Goal: Task Accomplishment & Management: Complete application form

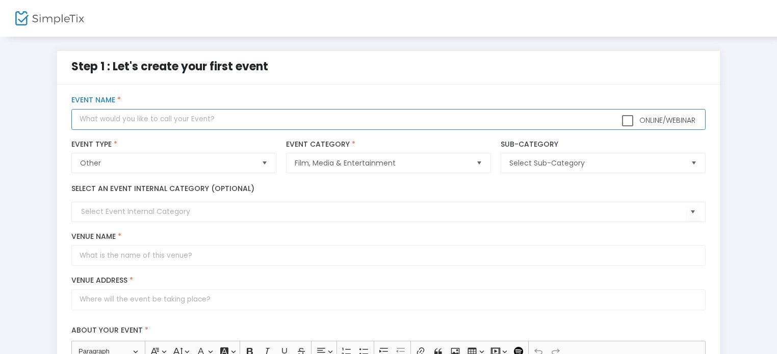
click at [123, 118] on input "text" at bounding box center [388, 119] width 634 height 21
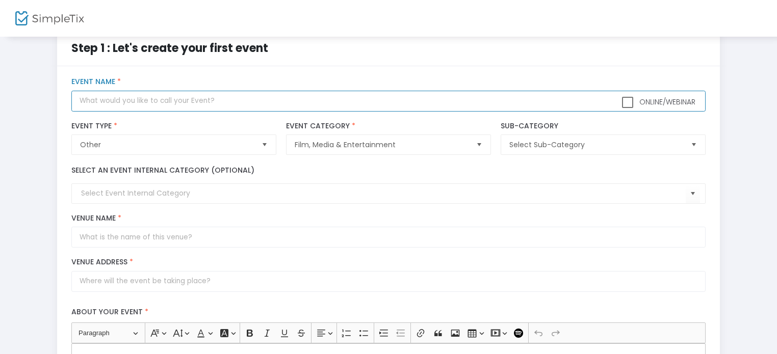
scroll to position [16, 0]
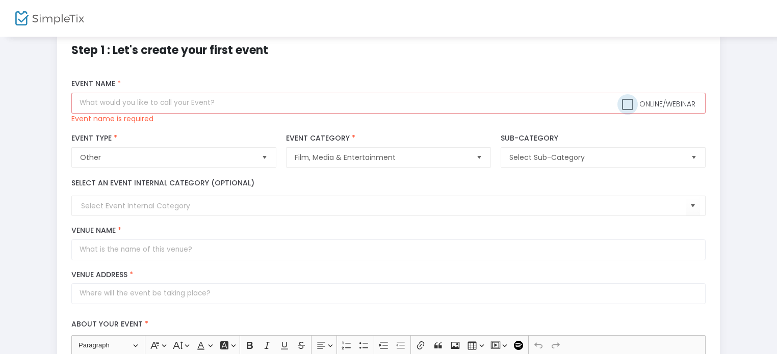
click at [629, 103] on span at bounding box center [627, 104] width 11 height 11
click at [628, 110] on input "Online/Webinar" at bounding box center [627, 110] width 1 height 1
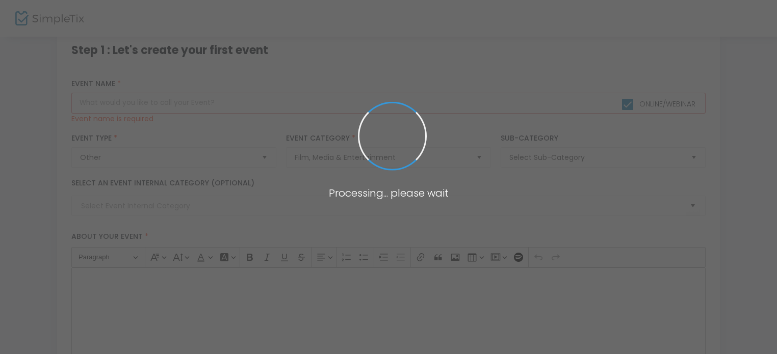
scroll to position [0, 0]
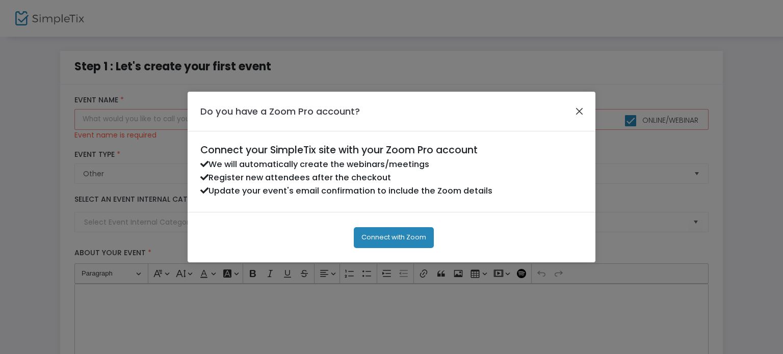
click at [577, 111] on button "Close" at bounding box center [579, 111] width 13 height 13
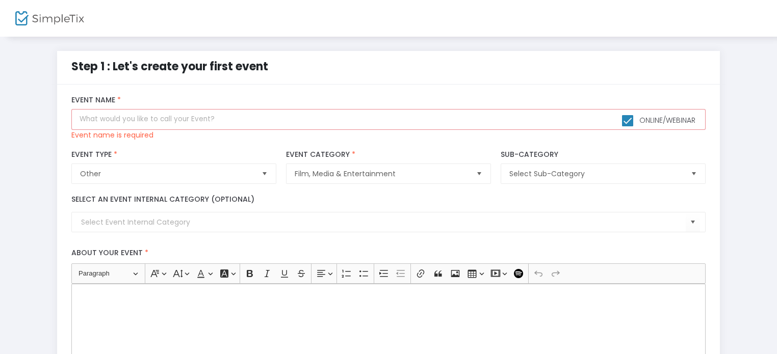
click at [628, 121] on span at bounding box center [627, 120] width 11 height 11
click at [628, 126] on input "Online/Webinar" at bounding box center [627, 126] width 1 height 1
checkbox input "false"
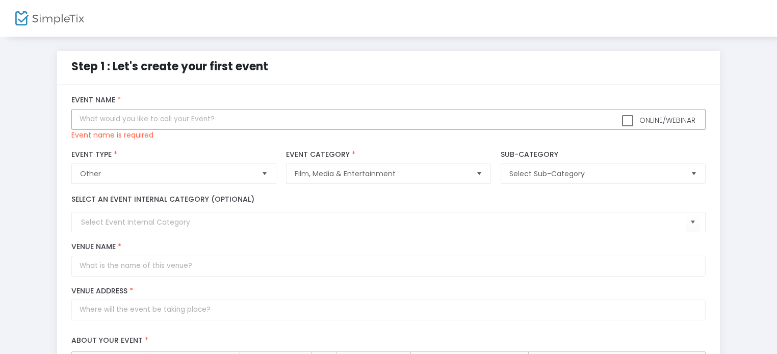
click at [135, 108] on div "Online/Webinar Event Name * Event name is required" at bounding box center [389, 118] width 644 height 44
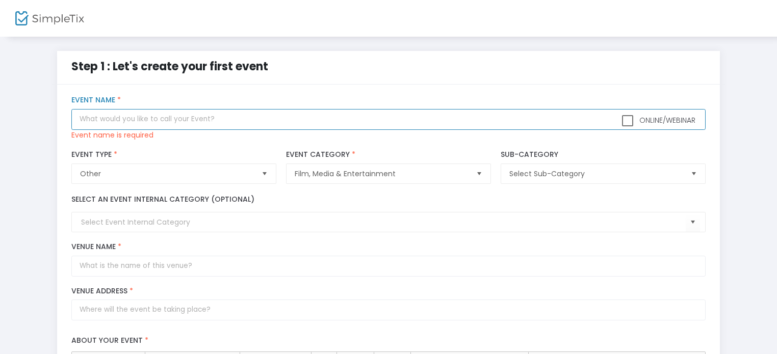
click at [129, 114] on input "text" at bounding box center [388, 119] width 634 height 21
click at [107, 119] on input "text" at bounding box center [388, 119] width 634 height 21
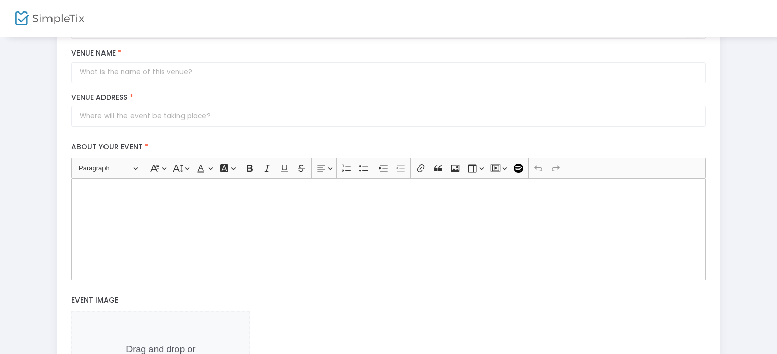
scroll to position [102, 0]
